Goal: Task Accomplishment & Management: Complete application form

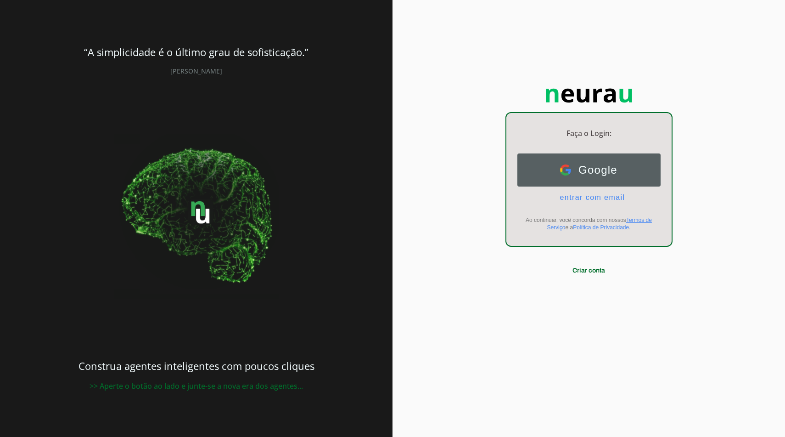
click at [594, 167] on span "Google" at bounding box center [594, 170] width 46 height 13
